Goal: Information Seeking & Learning: Learn about a topic

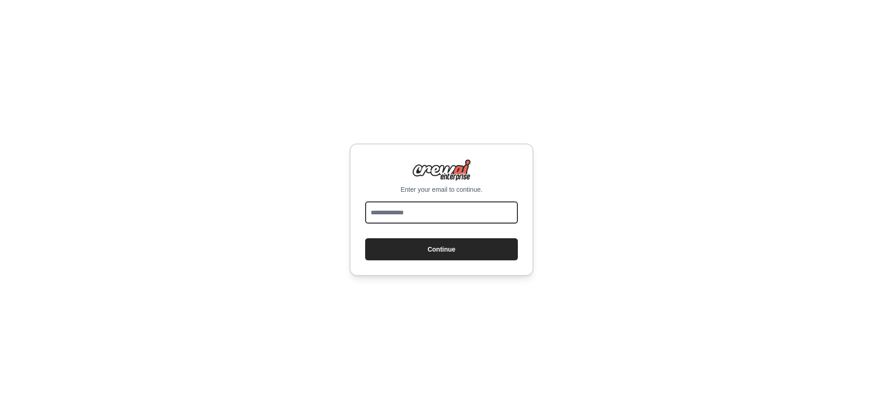
click at [438, 210] on input "email" at bounding box center [441, 212] width 153 height 22
type input "**********"
click at [365, 238] on button "Continue" at bounding box center [441, 249] width 153 height 22
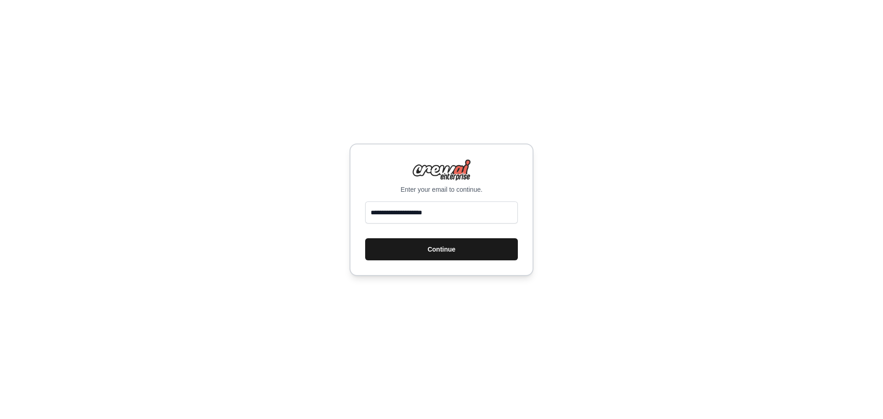
click at [405, 254] on button "Continue" at bounding box center [441, 249] width 153 height 22
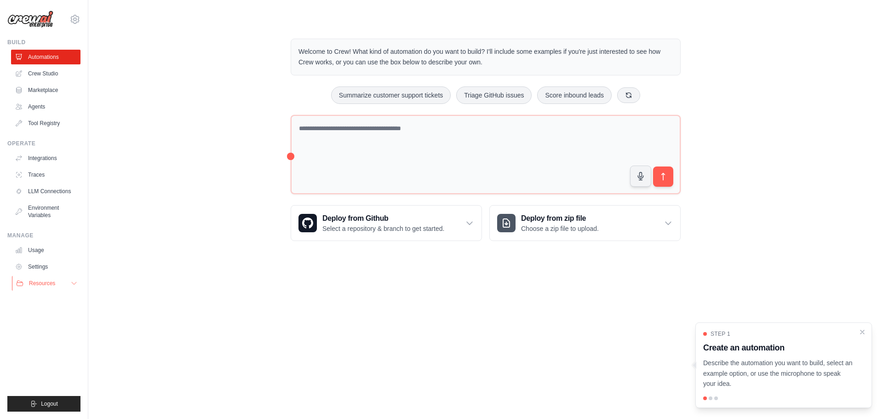
click at [46, 285] on span "Resources" at bounding box center [42, 283] width 26 height 7
click at [54, 299] on span "Documentation" at bounding box center [51, 298] width 37 height 7
